Goal: Task Accomplishment & Management: Manage account settings

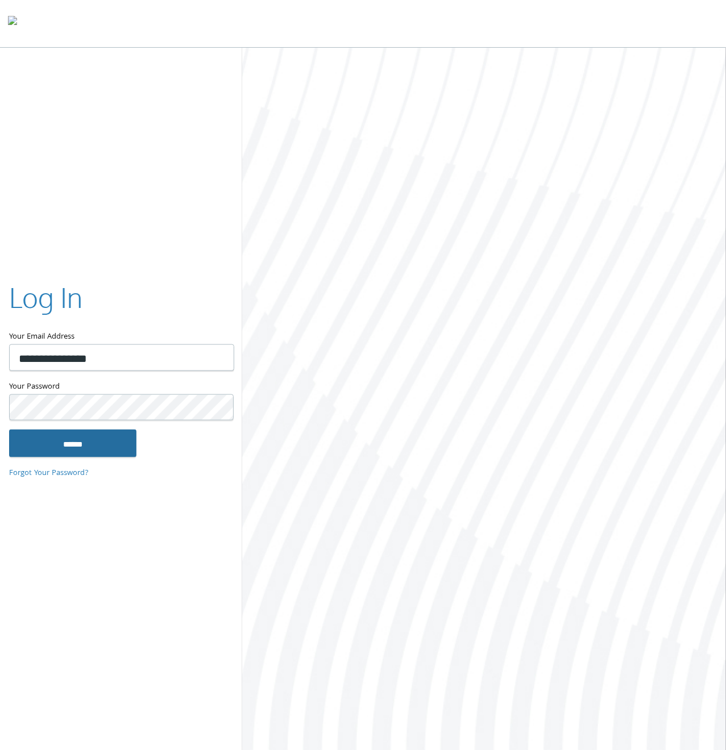
type input "**********"
click at [90, 444] on input "******" at bounding box center [72, 443] width 127 height 27
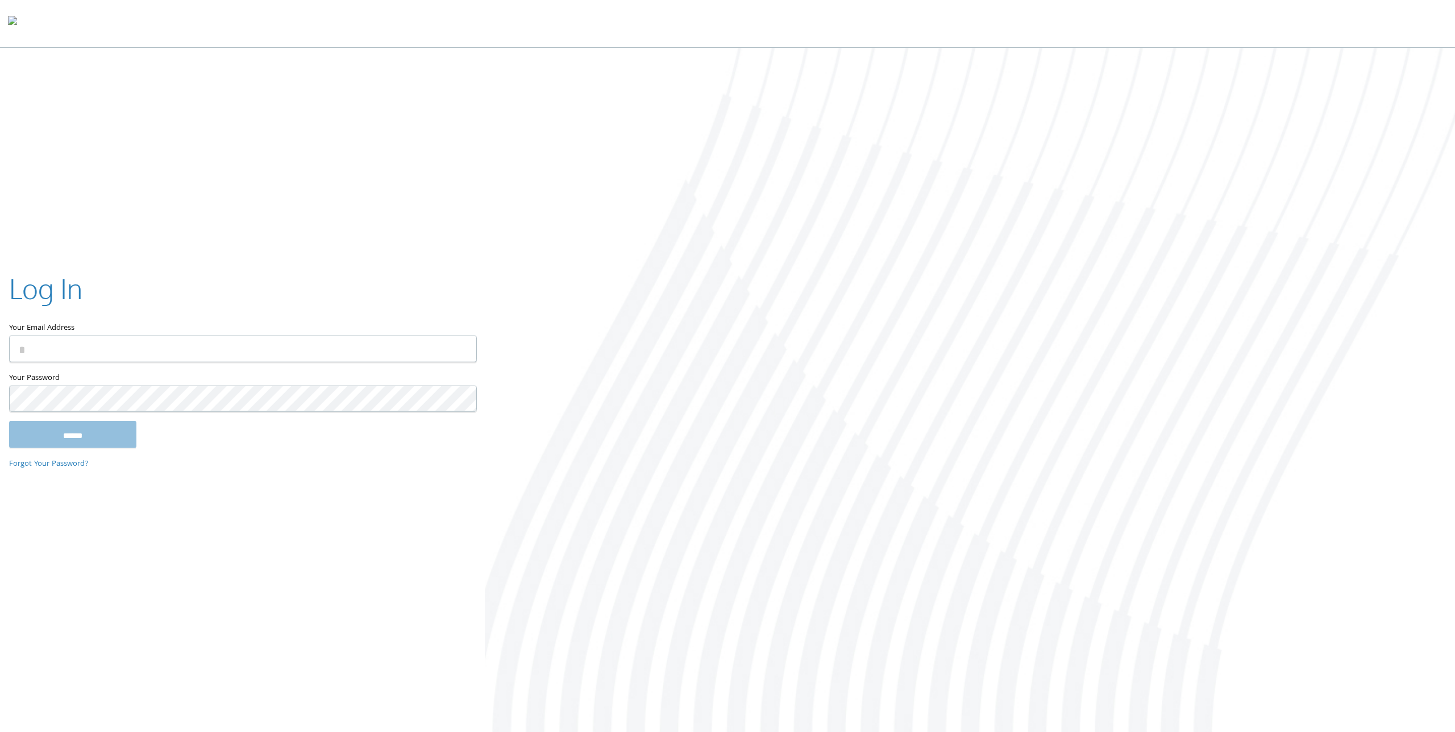
click at [480, 253] on div "Log In Your Email Address Your Password This field is required ****** Forgot Yo…" at bounding box center [242, 366] width 485 height 230
